Goal: Transaction & Acquisition: Book appointment/travel/reservation

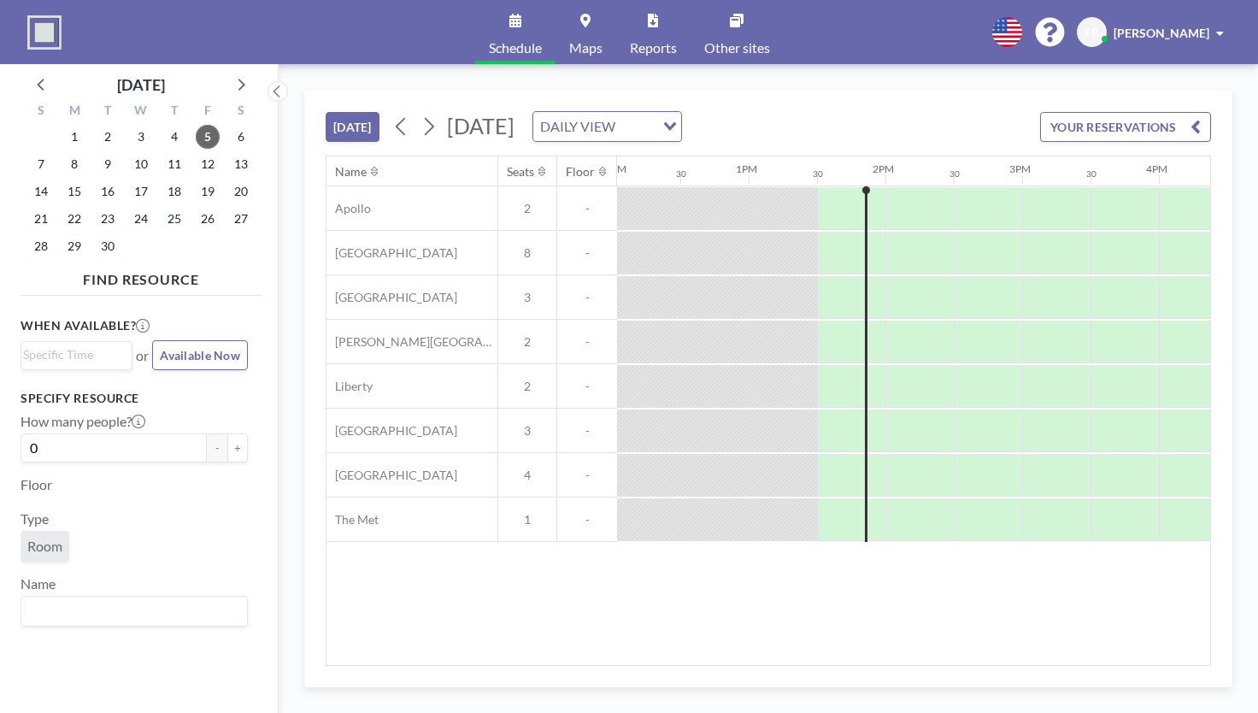
scroll to position [0, 1778]
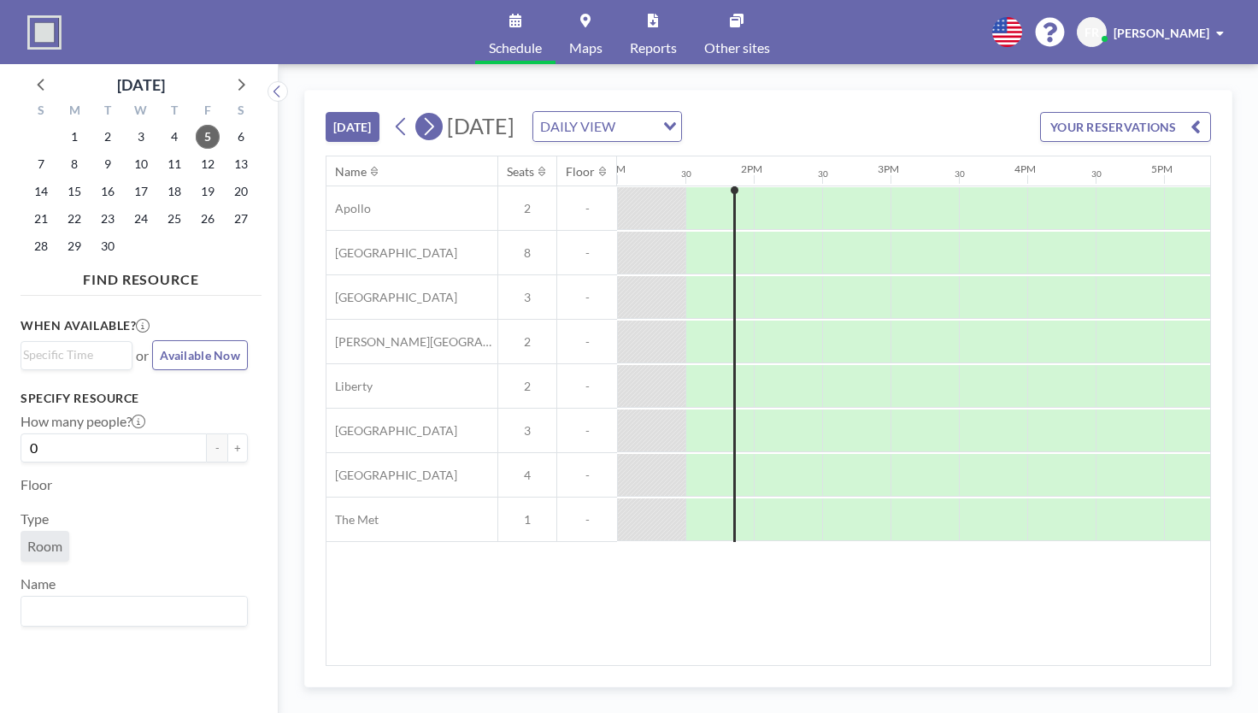
click at [428, 124] on icon at bounding box center [429, 127] width 16 height 26
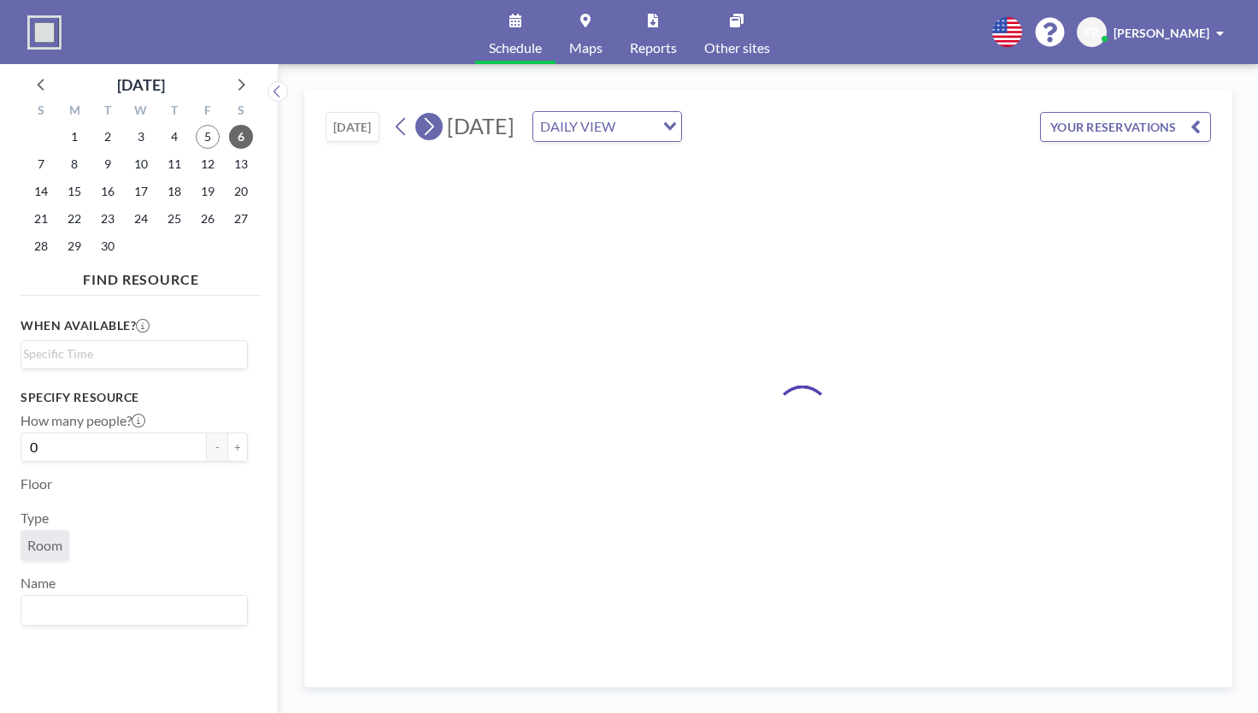
click at [428, 124] on icon at bounding box center [429, 127] width 16 height 26
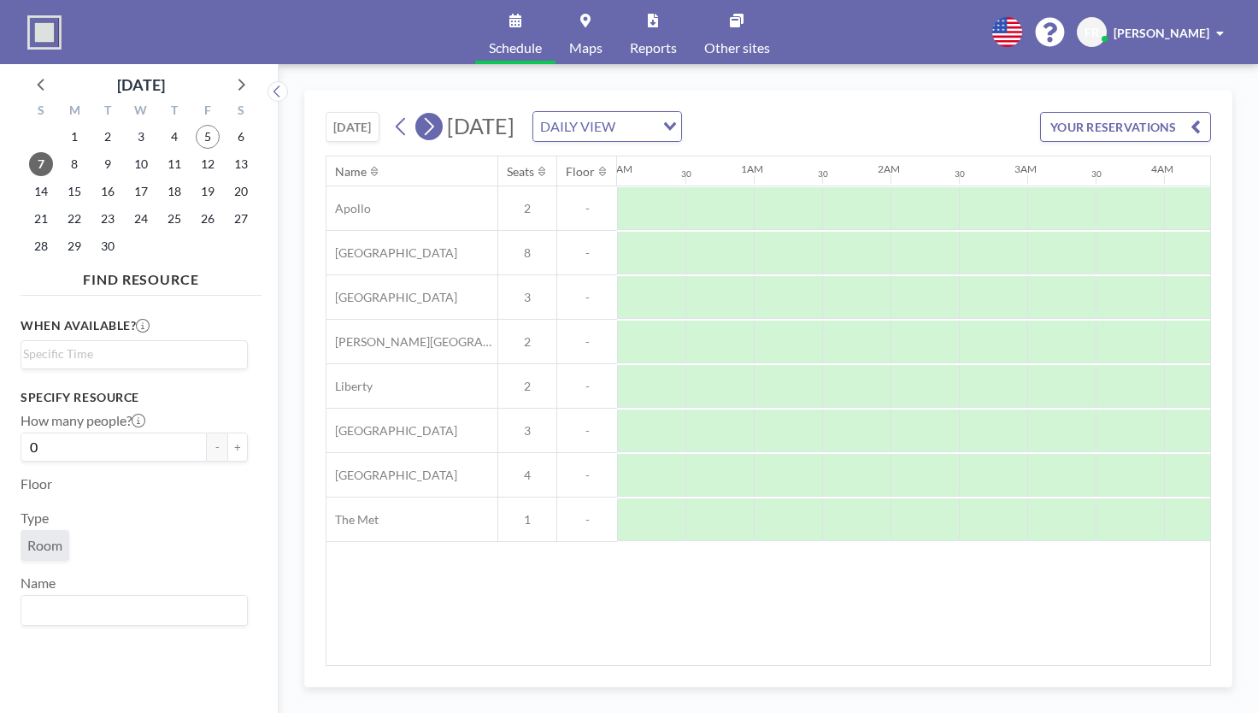
scroll to position [0, 349]
click at [428, 124] on icon at bounding box center [429, 127] width 16 height 26
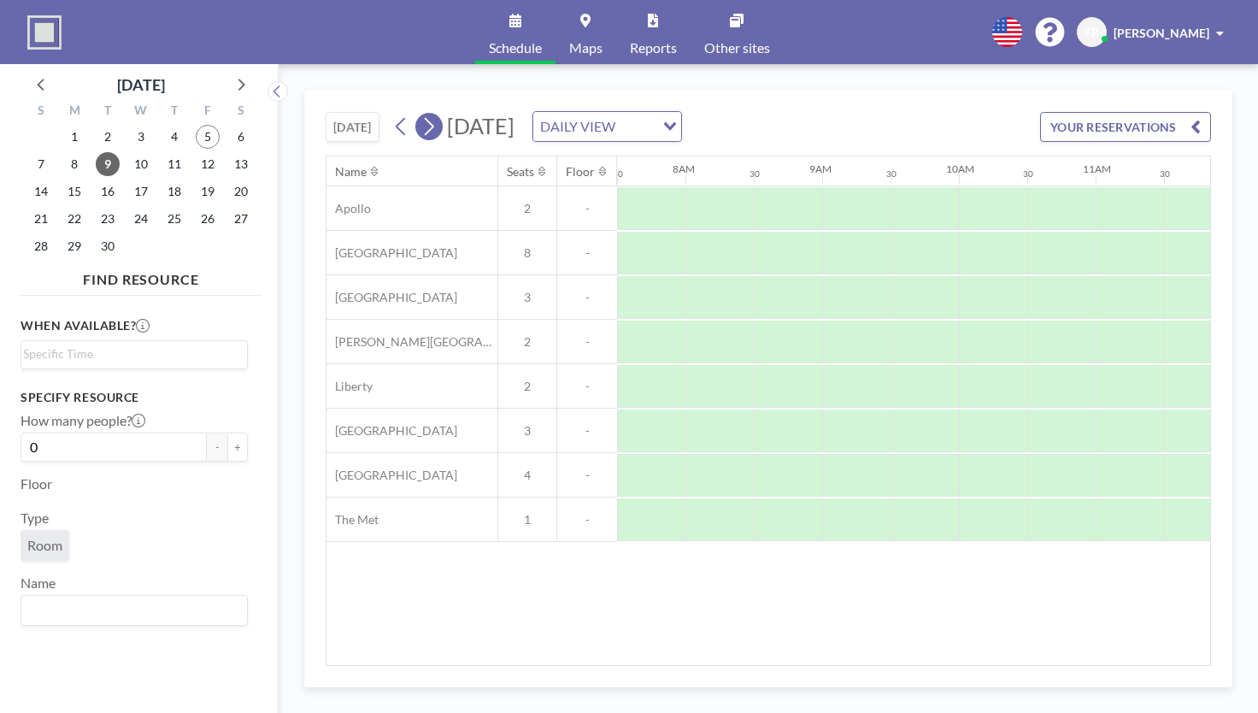
click at [428, 124] on icon at bounding box center [429, 127] width 16 height 26
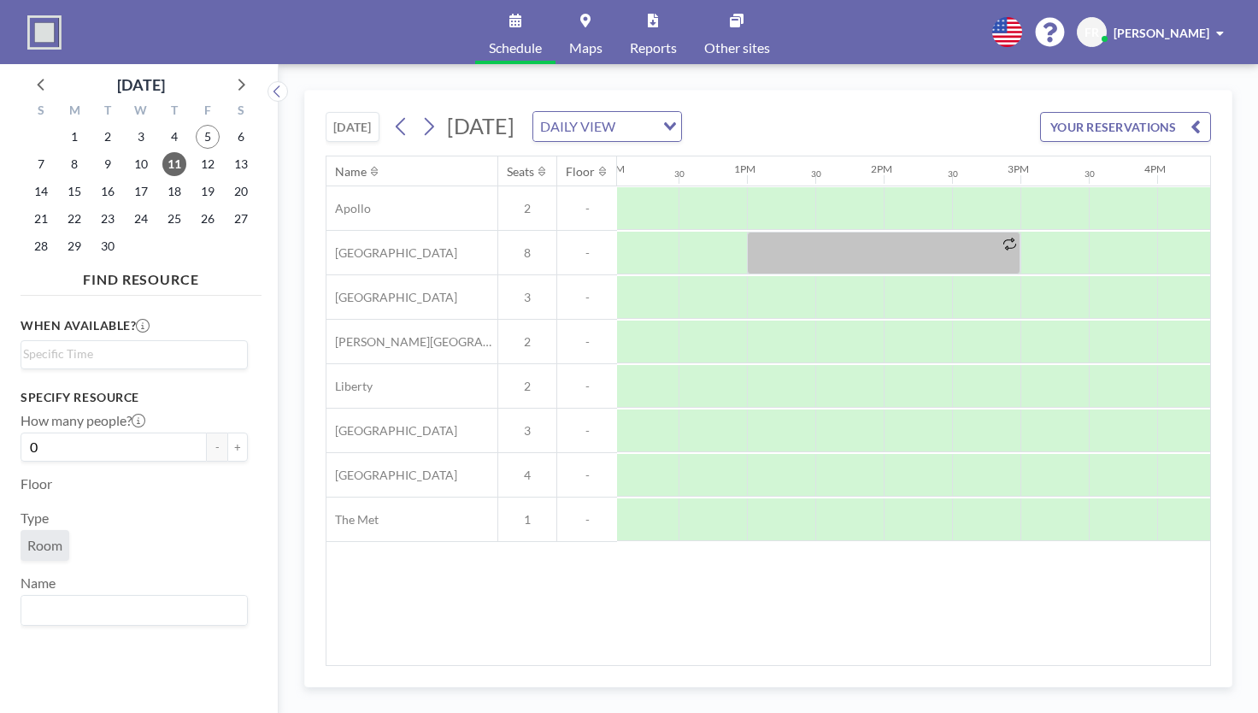
scroll to position [0, 1655]
click at [1082, 124] on button "YOUR RESERVATIONS" at bounding box center [1125, 127] width 171 height 30
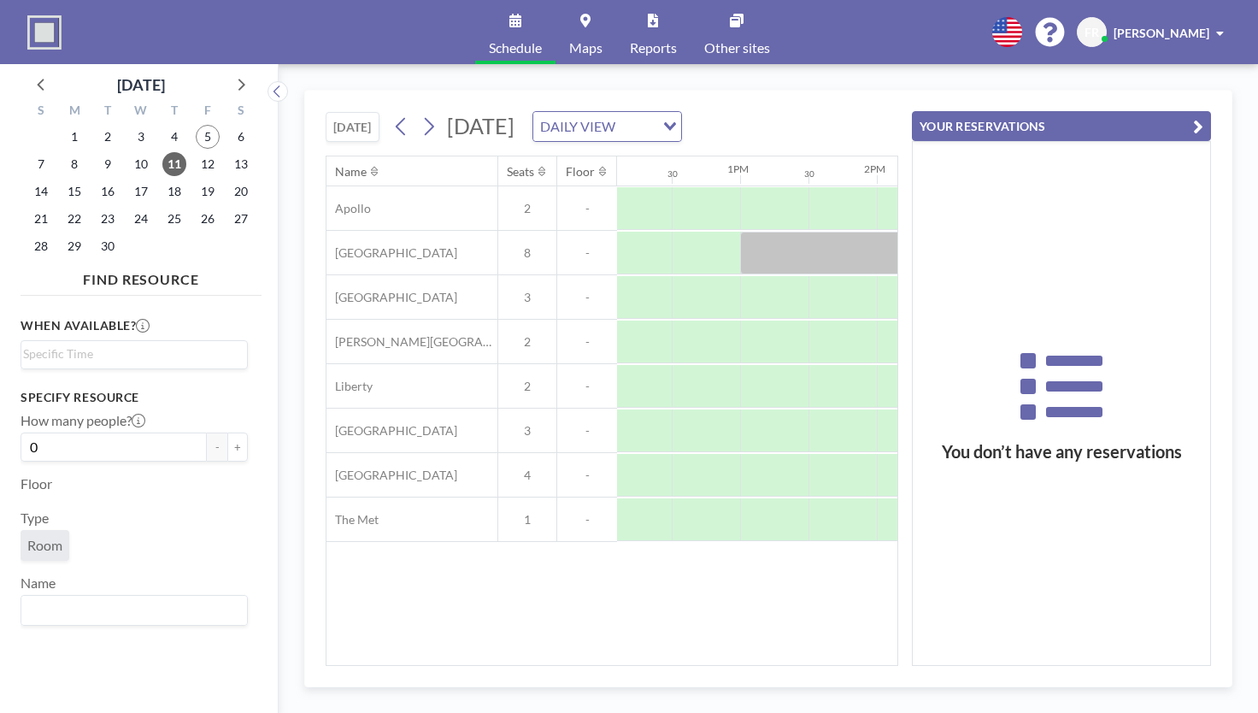
click at [1195, 121] on icon "button" at bounding box center [1198, 126] width 10 height 21
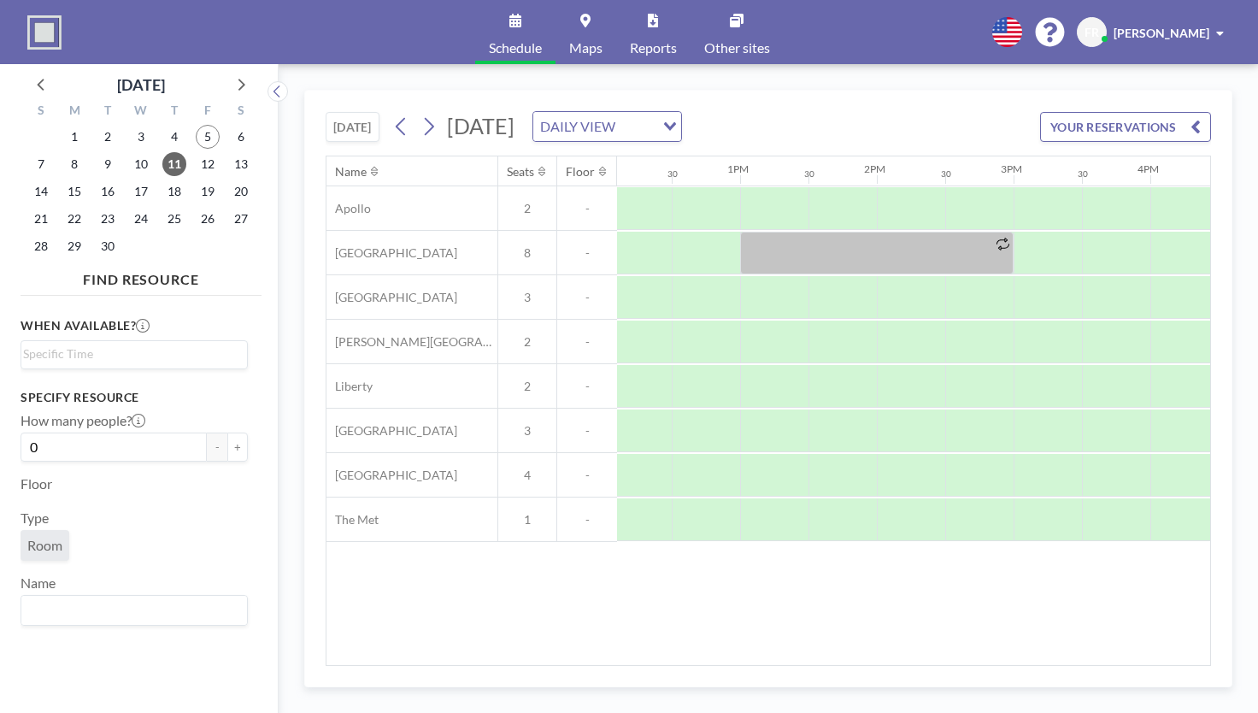
click at [1199, 54] on div "Schedule Maps Reports Other sites English Polski 日本語 Española FR [PERSON_NAME]" at bounding box center [629, 32] width 1258 height 64
click at [1200, 42] on div "FR [PERSON_NAME]" at bounding box center [1154, 32] width 154 height 30
click at [590, 14] on icon at bounding box center [585, 21] width 10 height 14
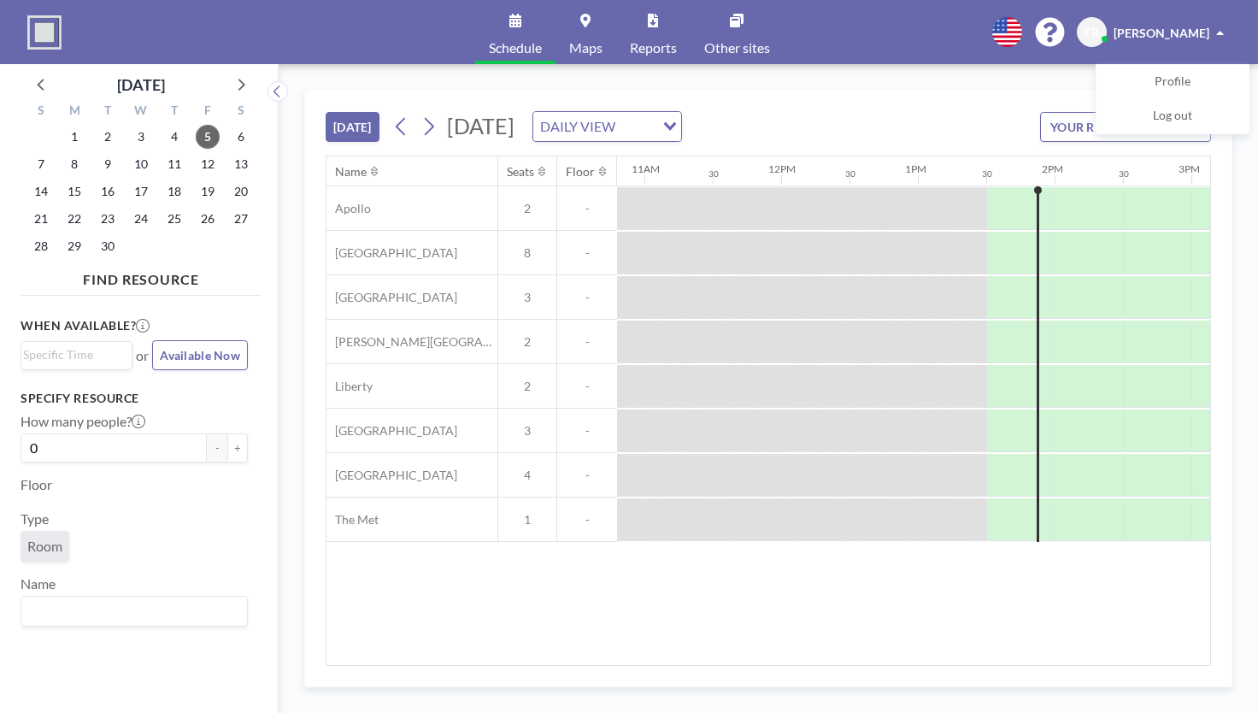
scroll to position [0, 1778]
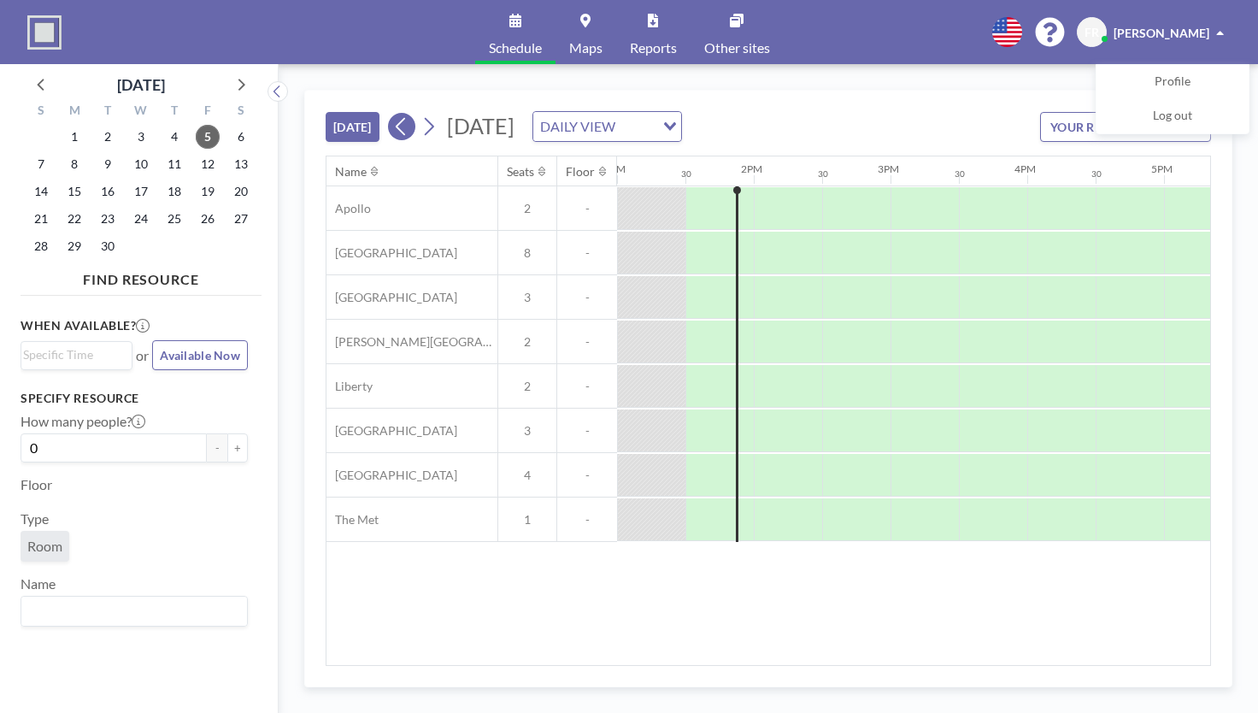
click at [403, 124] on icon at bounding box center [401, 127] width 16 height 26
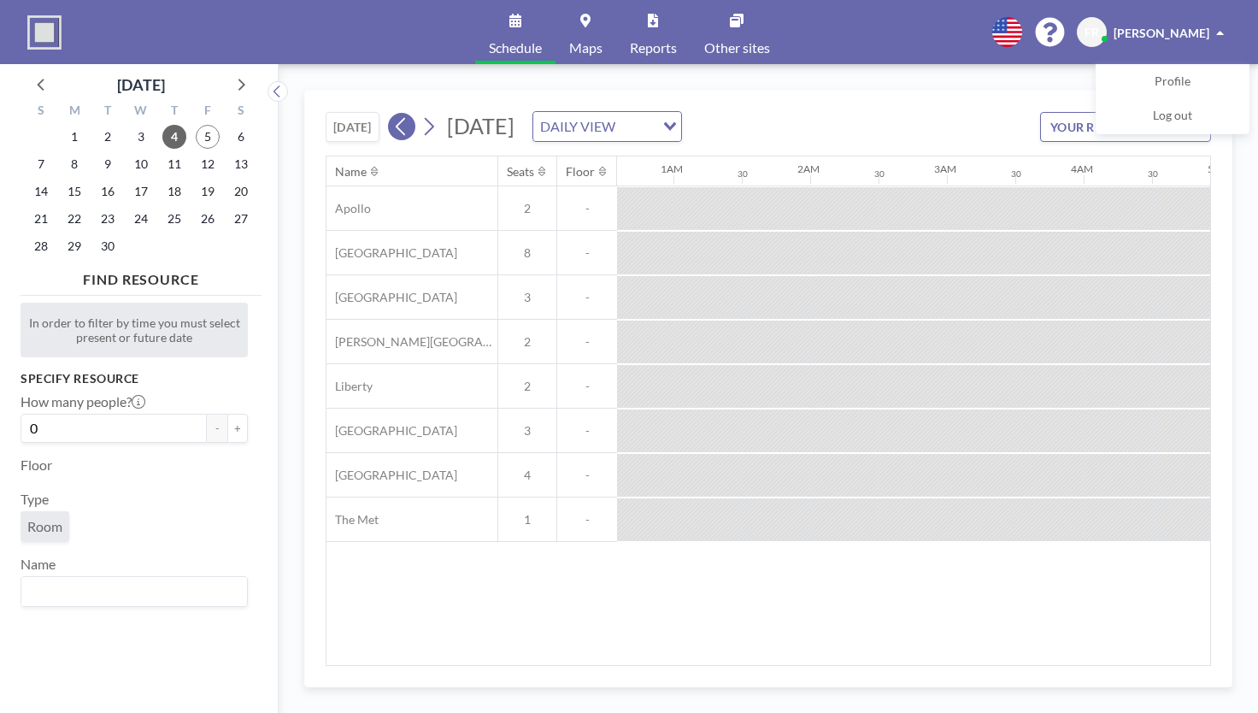
click at [403, 124] on icon at bounding box center [401, 127] width 16 height 26
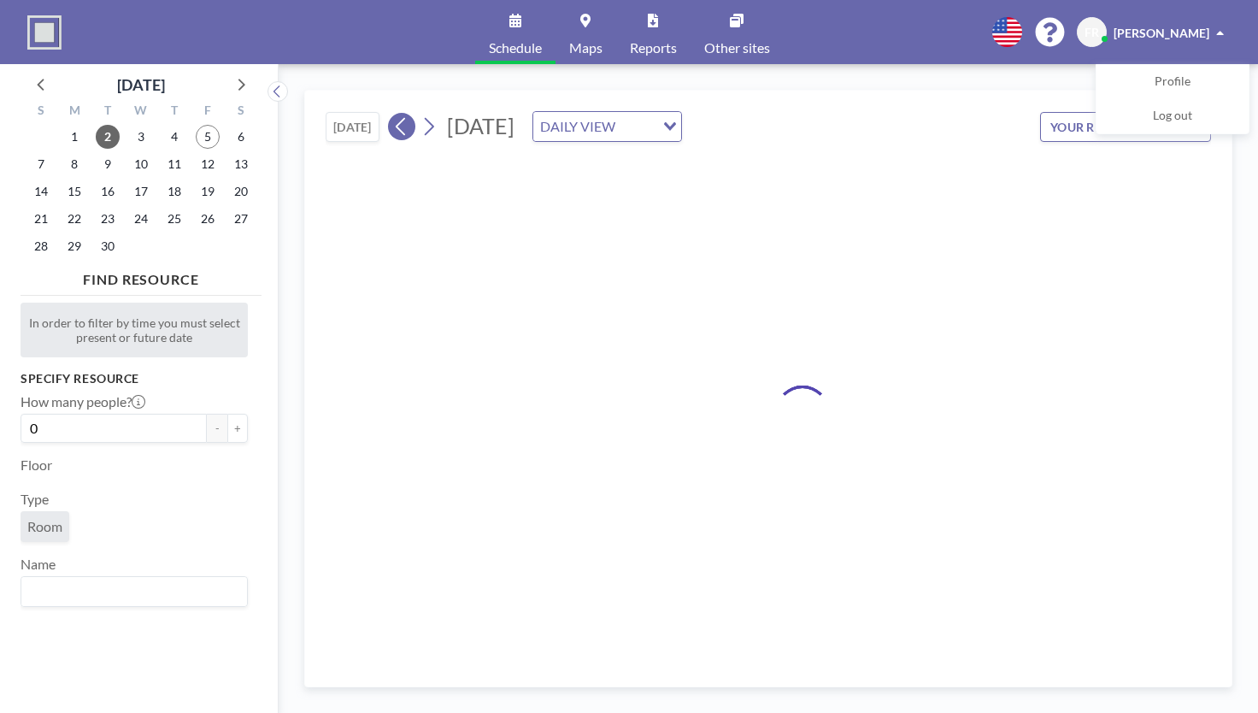
click at [403, 124] on icon at bounding box center [401, 127] width 16 height 26
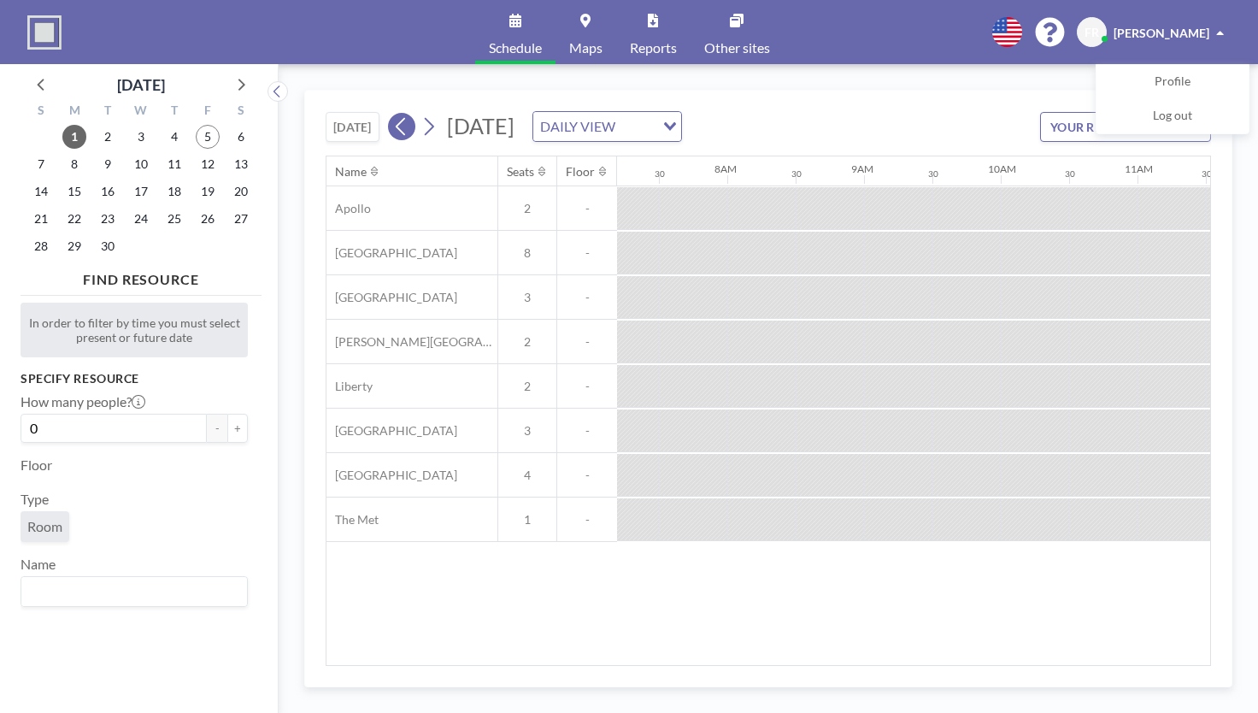
scroll to position [0, 1026]
click at [403, 124] on icon at bounding box center [401, 127] width 16 height 26
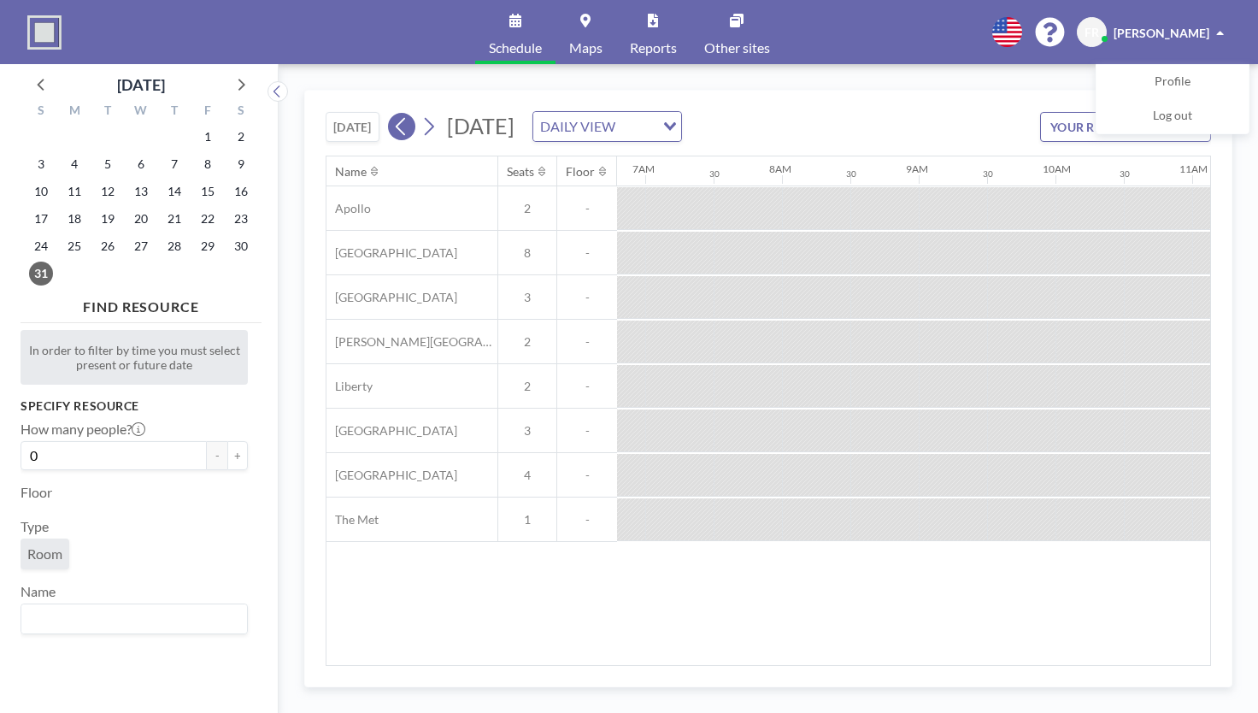
click at [403, 124] on icon at bounding box center [401, 127] width 16 height 26
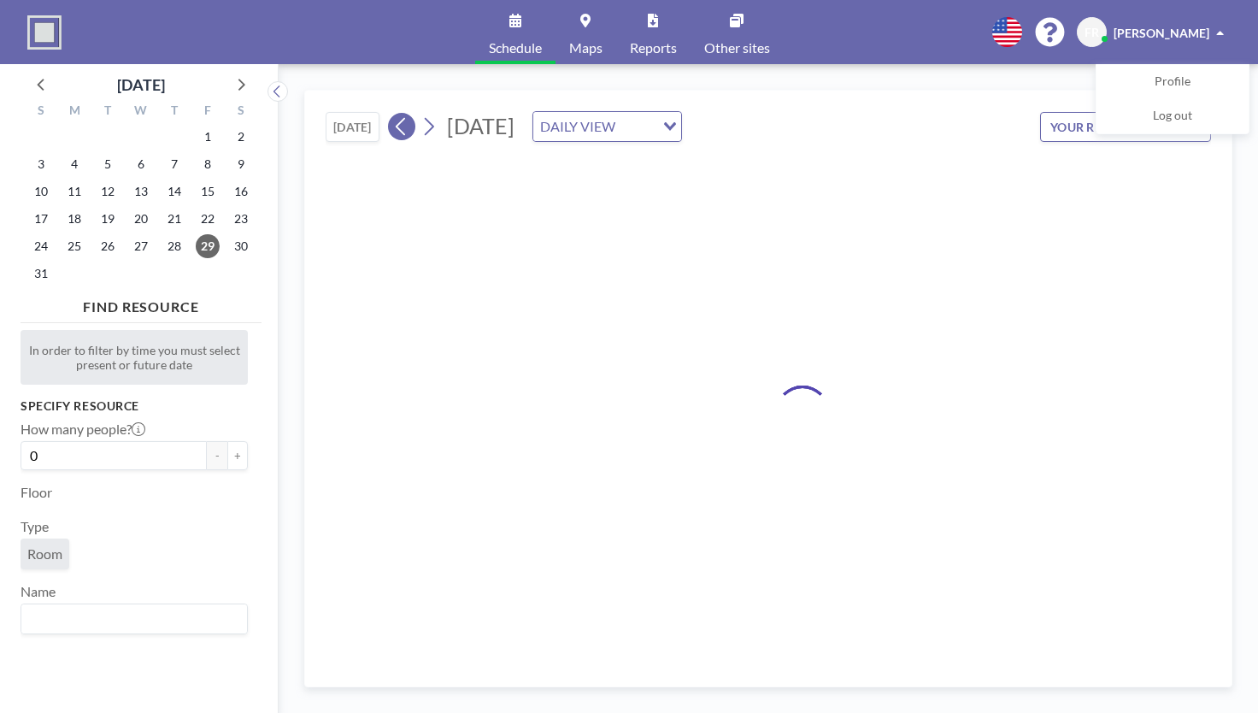
click at [403, 124] on icon at bounding box center [401, 127] width 16 height 26
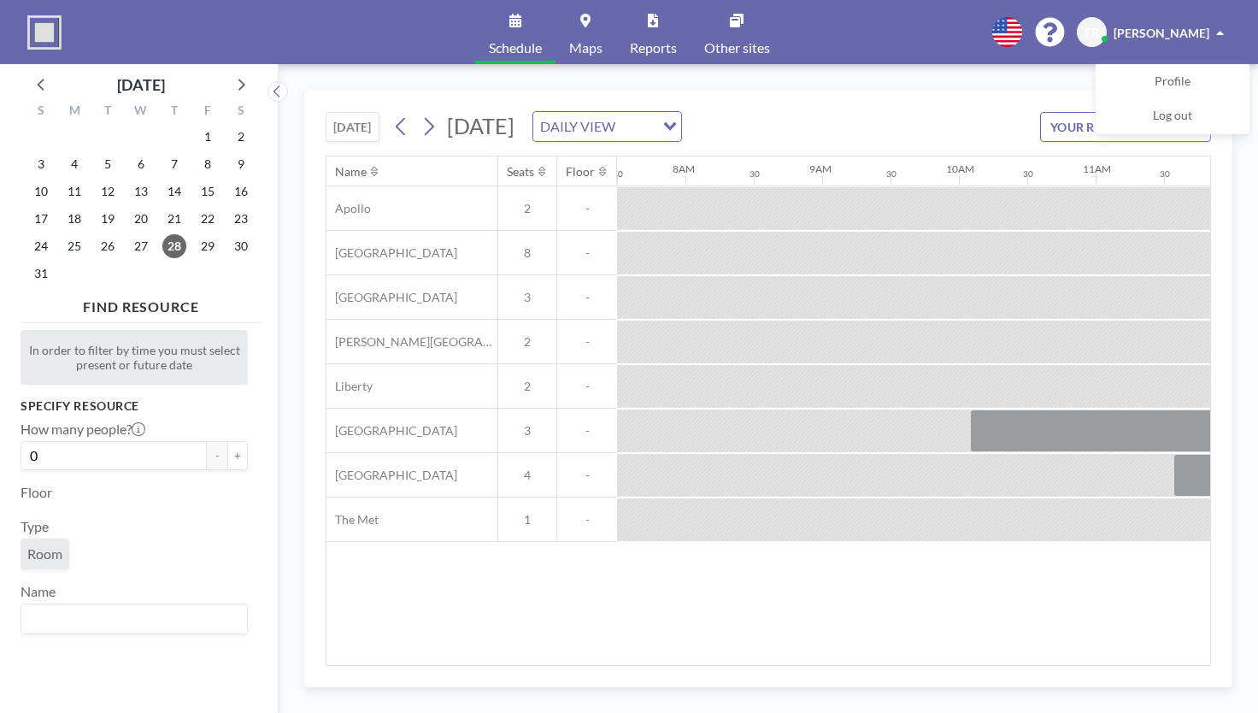
click at [769, 657] on div "Name Seats Floor 12AM 30 1AM 30 2AM 30 3AM 30 4AM 30 5AM 30 6AM 30 7AM 30 8AM 3…" at bounding box center [769, 410] width 884 height 509
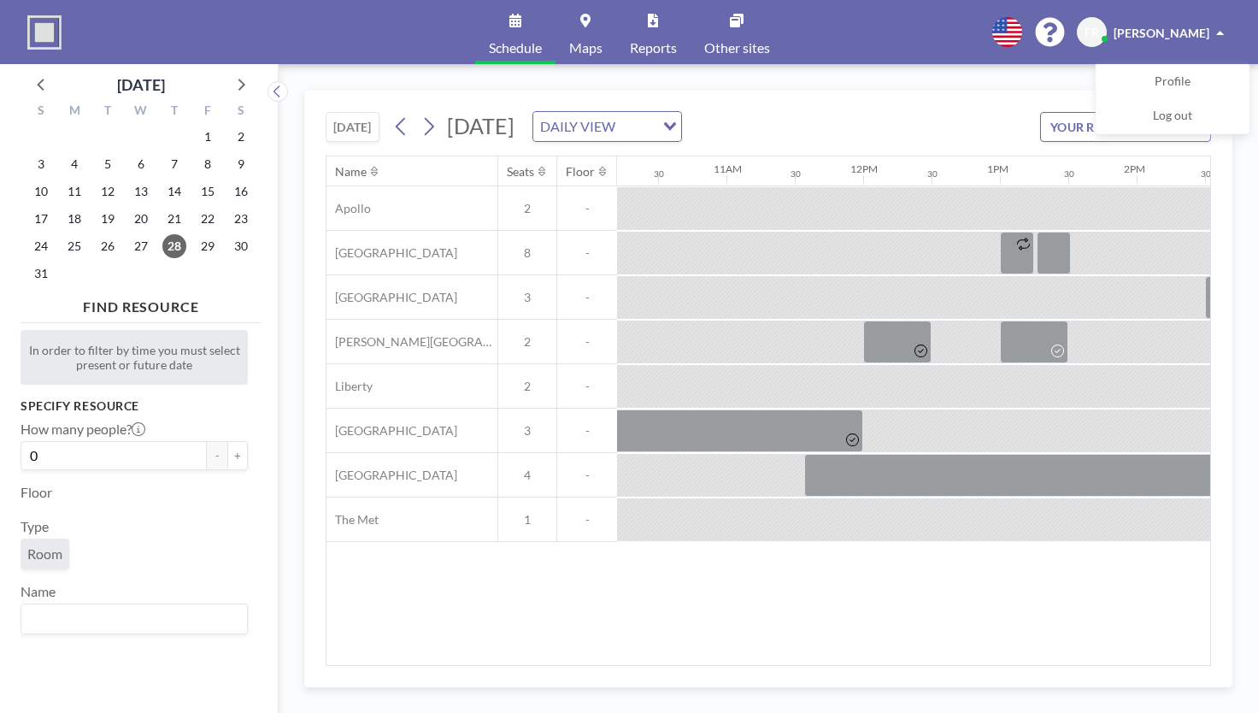
scroll to position [0, 1636]
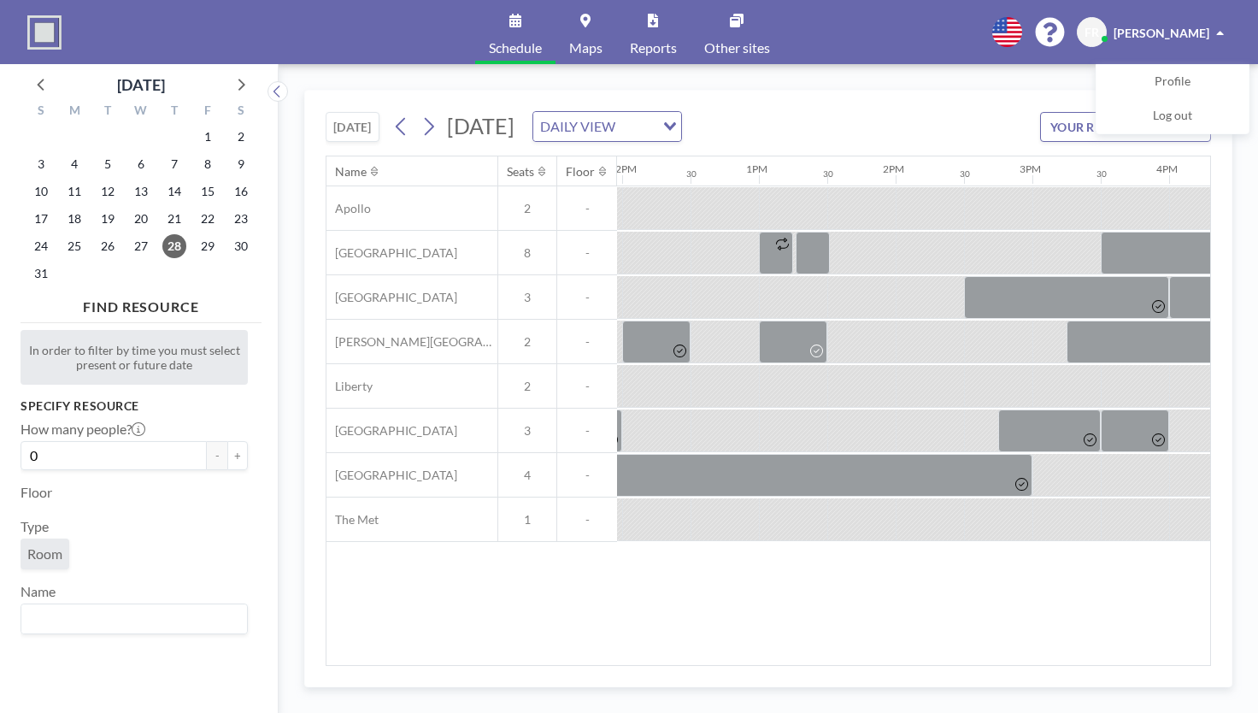
click at [515, 115] on span "Thursday, August 28, 2025" at bounding box center [481, 126] width 68 height 26
click at [362, 126] on button "[DATE]" at bounding box center [353, 127] width 54 height 30
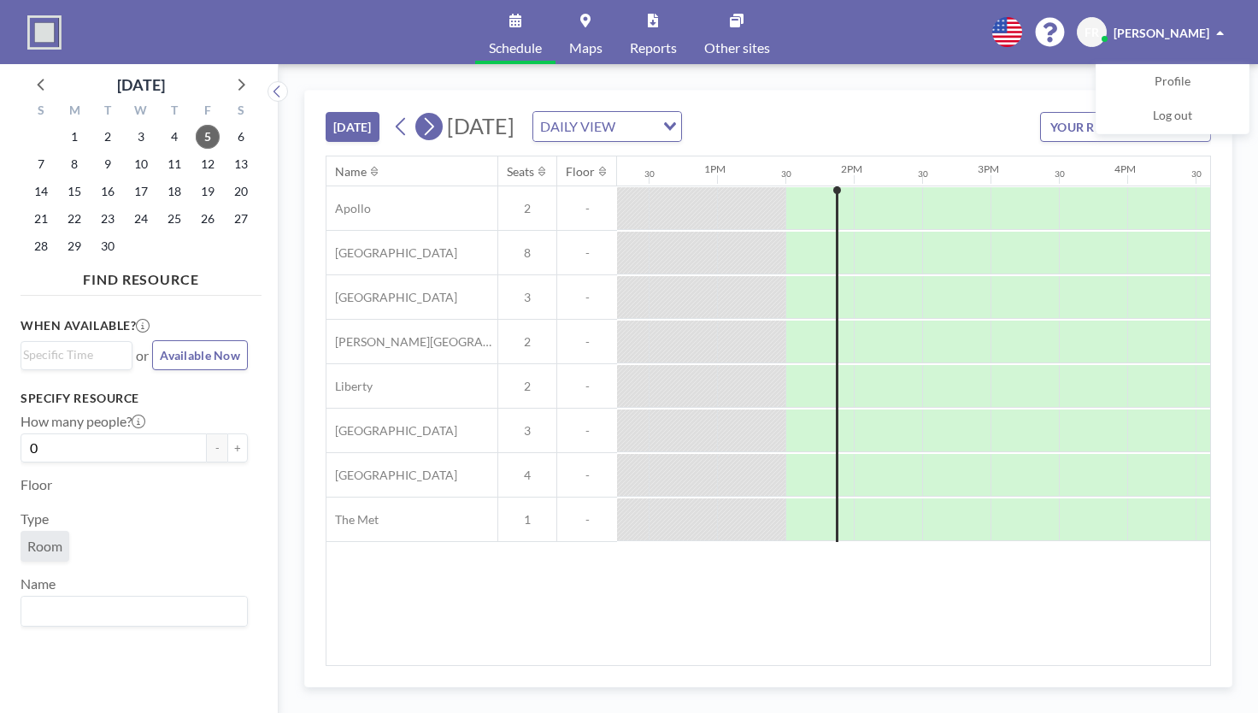
scroll to position [0, 1778]
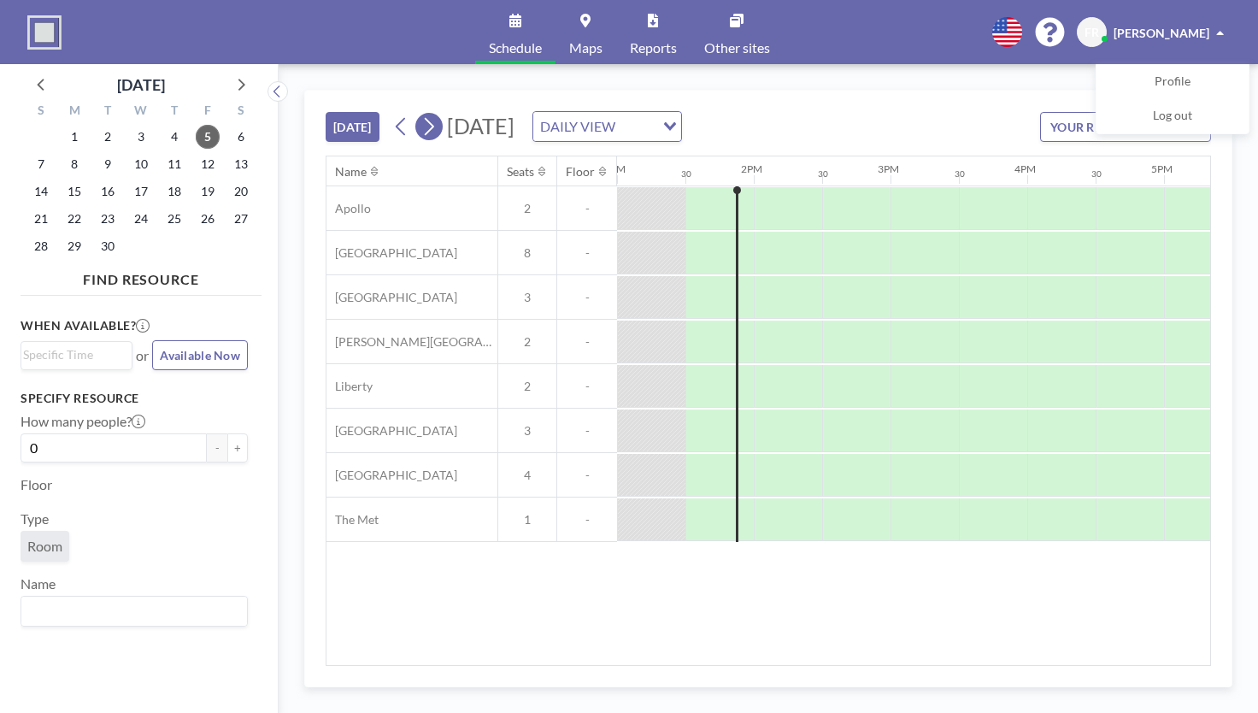
click at [439, 127] on button at bounding box center [428, 126] width 27 height 27
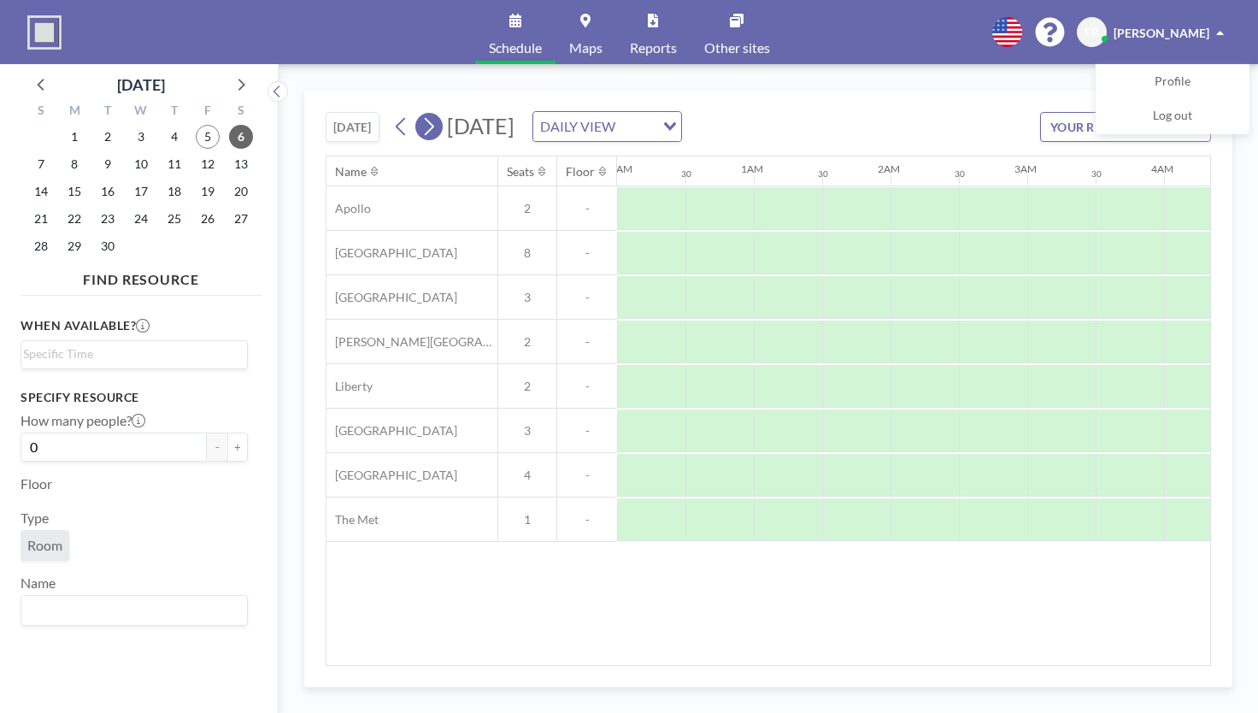
click at [439, 127] on button at bounding box center [428, 126] width 27 height 27
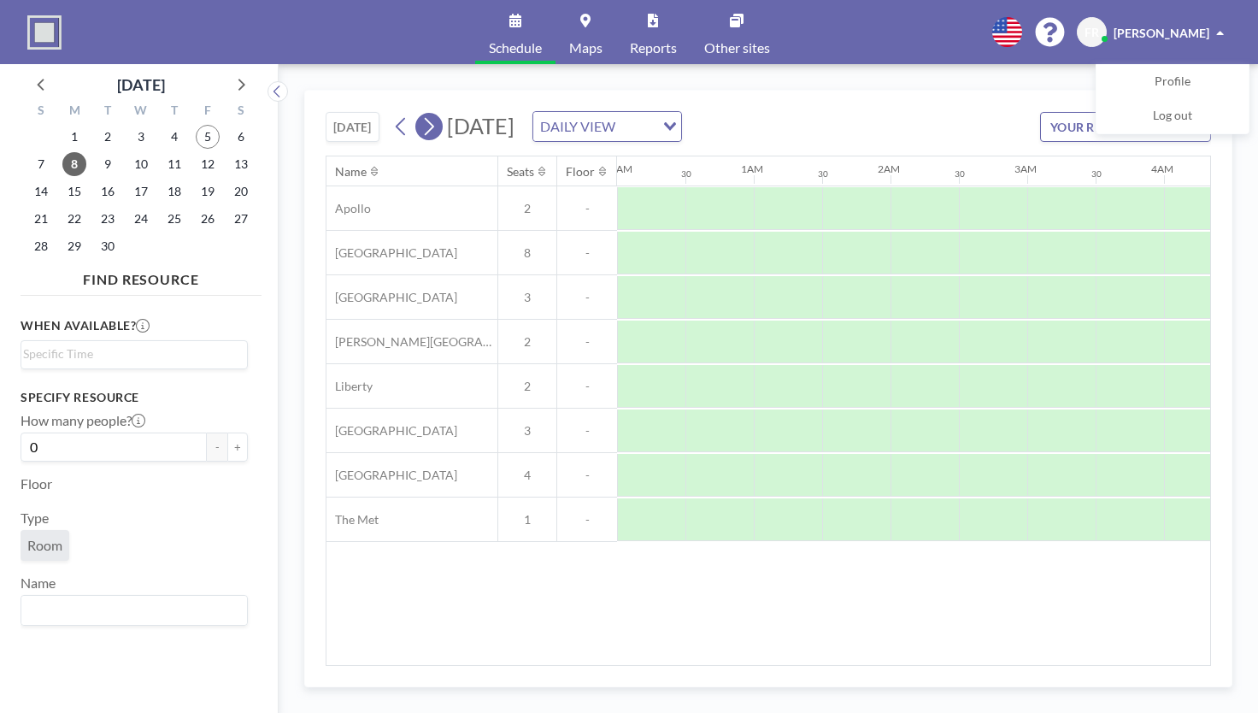
scroll to position [0, 120]
click at [439, 127] on button at bounding box center [428, 126] width 27 height 27
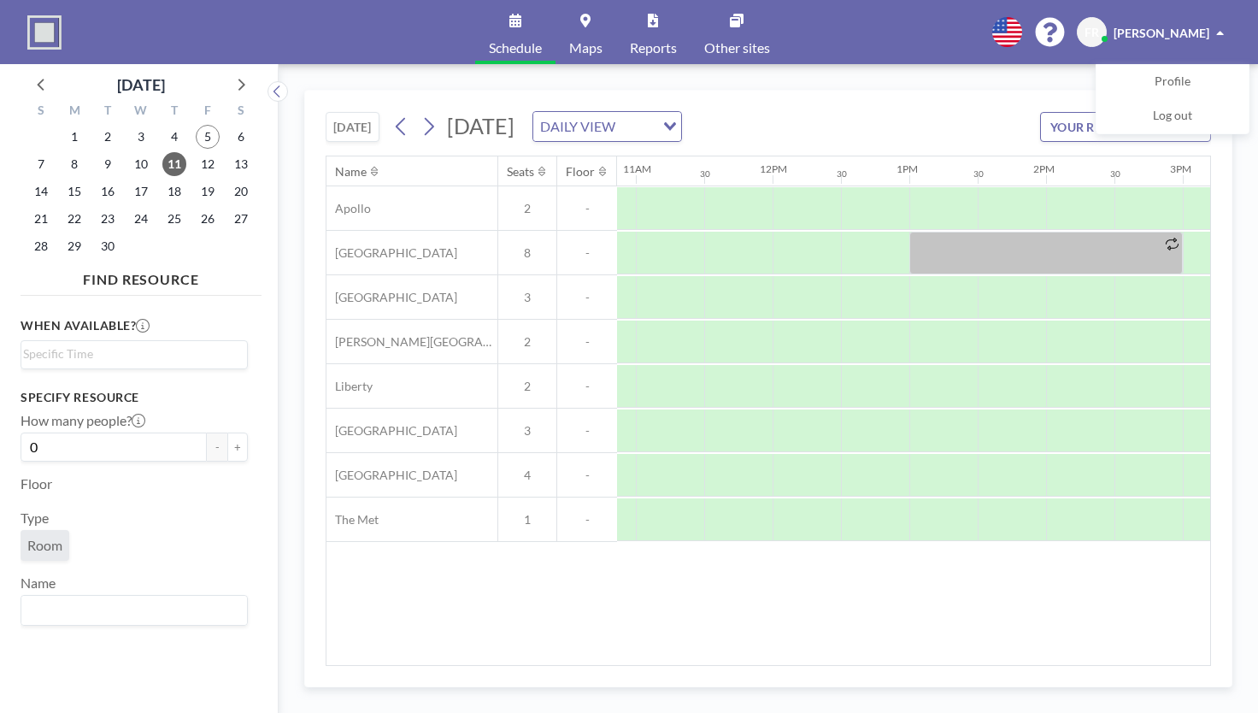
scroll to position [0, 1518]
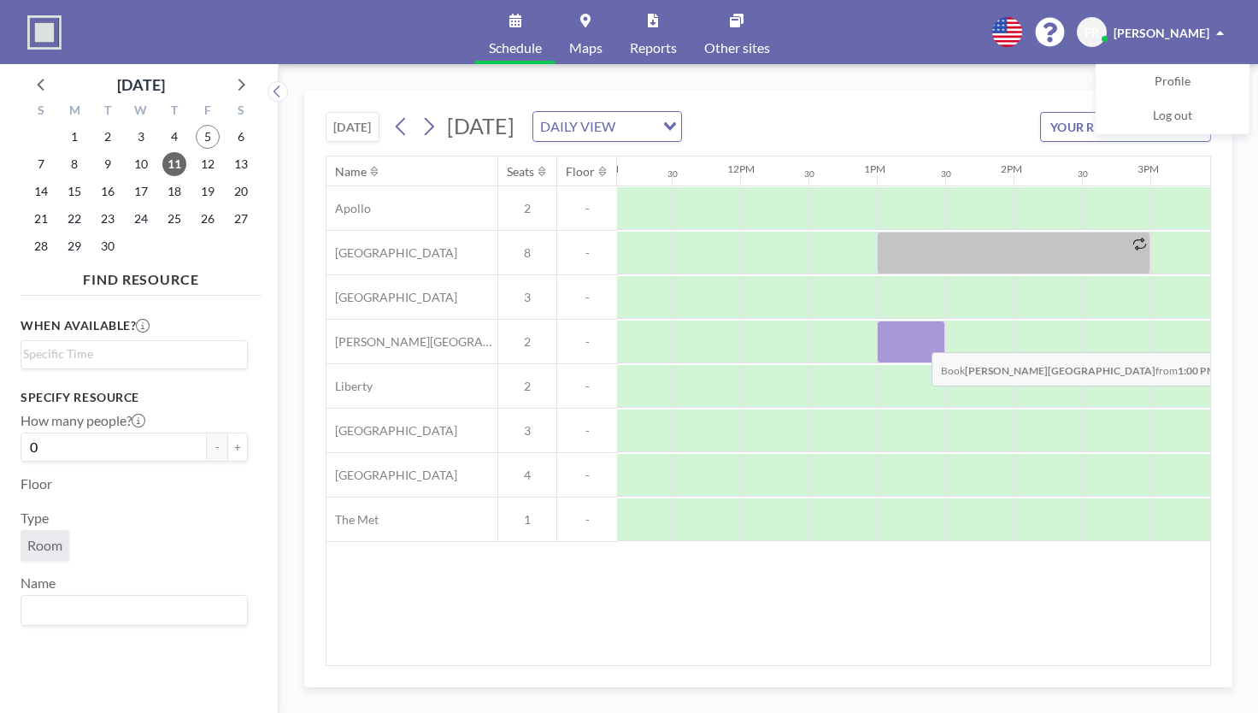
click at [918, 338] on div at bounding box center [911, 342] width 68 height 43
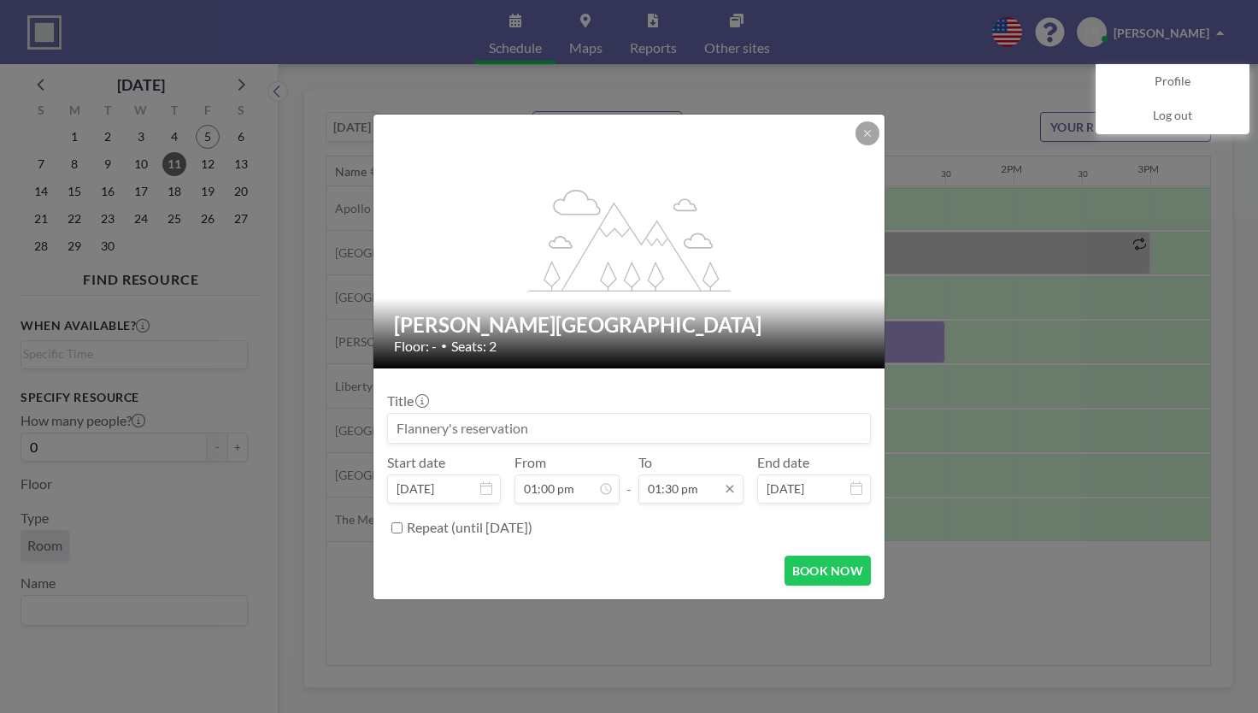
scroll to position [791, 0]
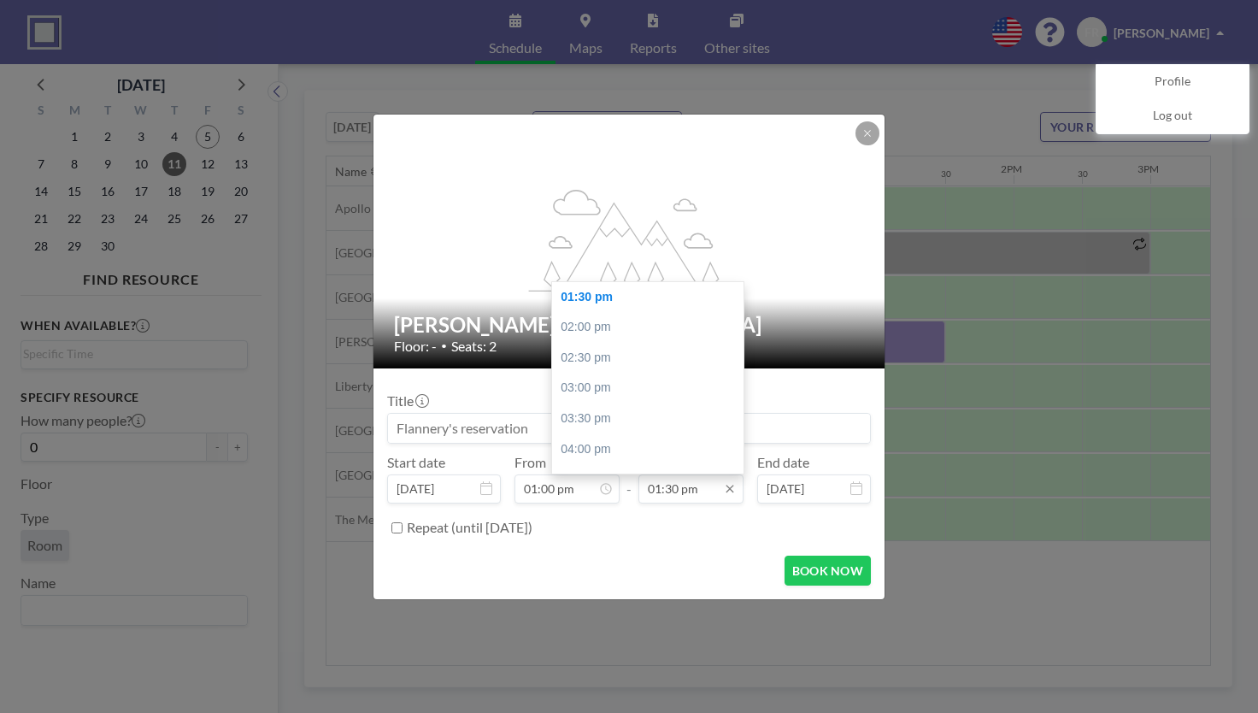
click at [704, 493] on input "01:30 pm" at bounding box center [691, 488] width 105 height 29
click at [620, 422] on div "05:00 pm" at bounding box center [652, 424] width 200 height 31
type input "05:00 pm"
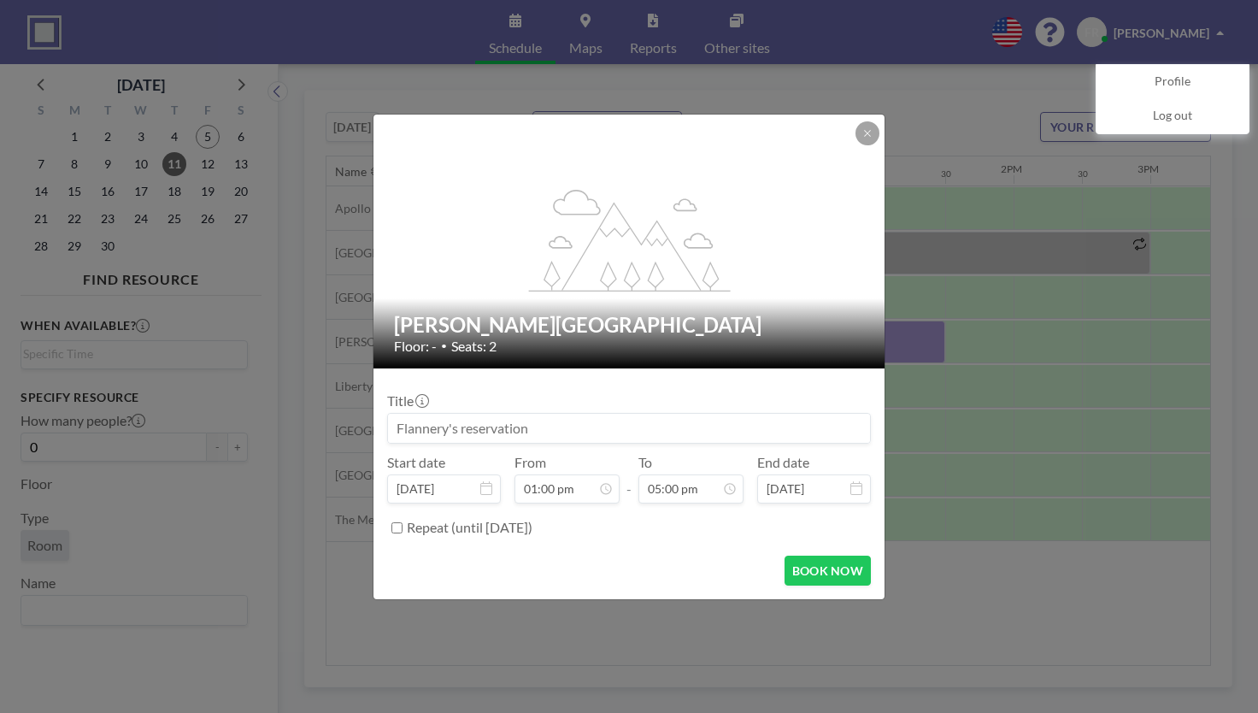
click at [554, 425] on input at bounding box center [629, 428] width 482 height 29
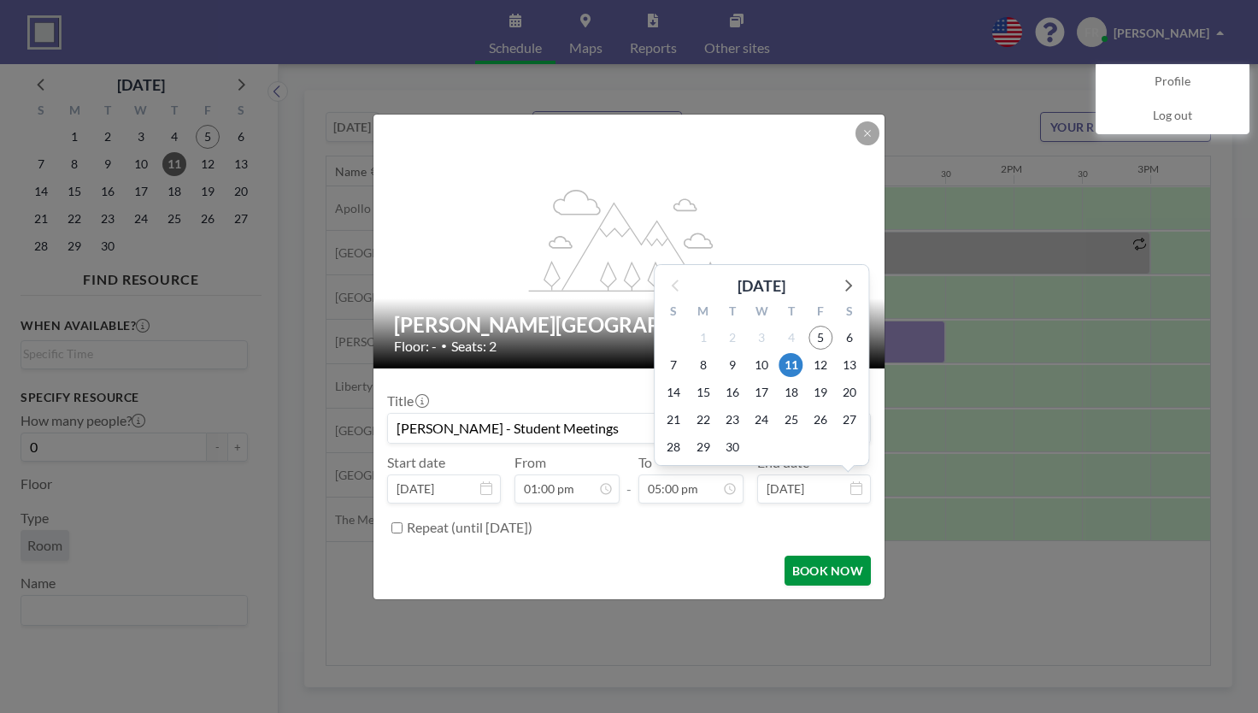
scroll to position [1034, 0]
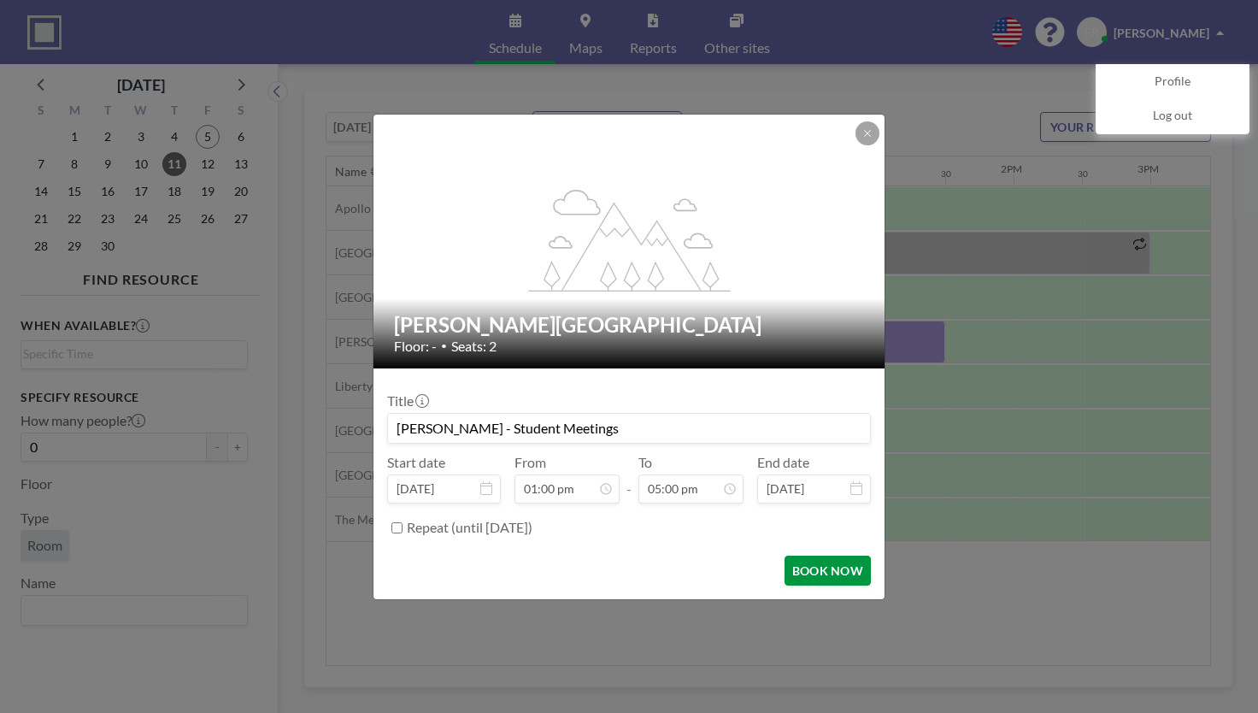
type input "Flannery - Student Meetings"
click at [833, 574] on button "BOOK NOW" at bounding box center [828, 571] width 86 height 30
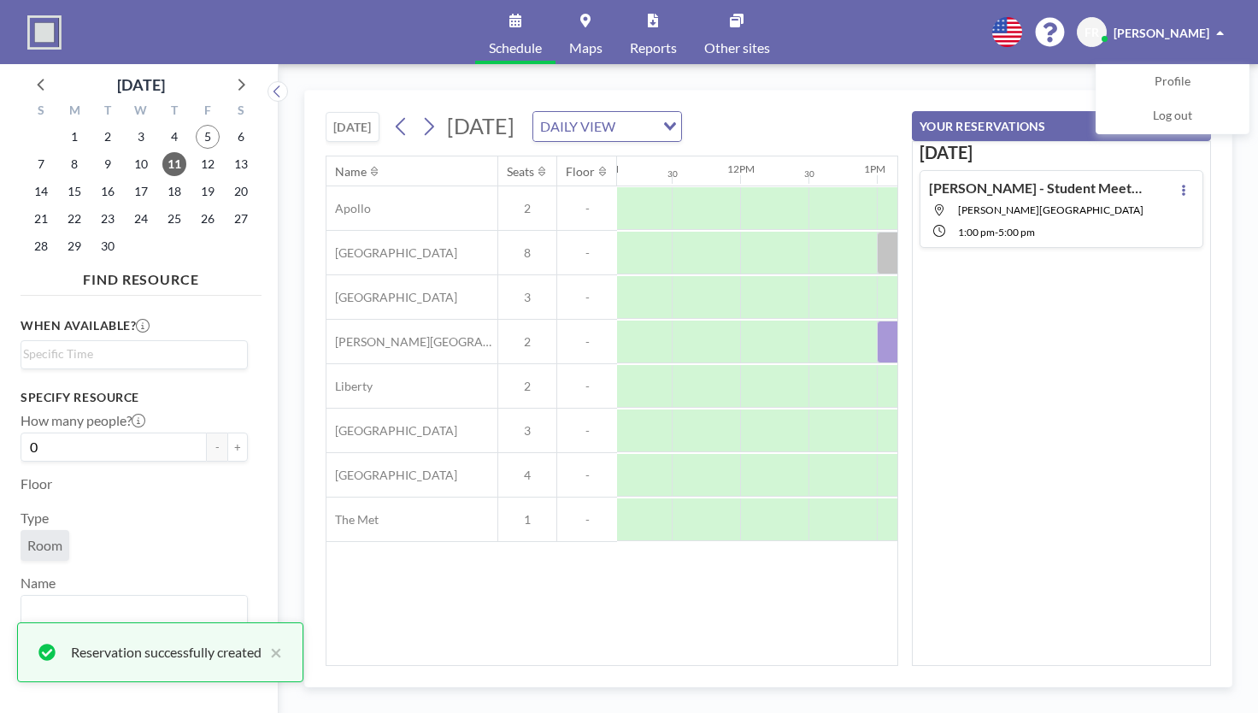
scroll to position [0, 0]
